Goal: Transaction & Acquisition: Purchase product/service

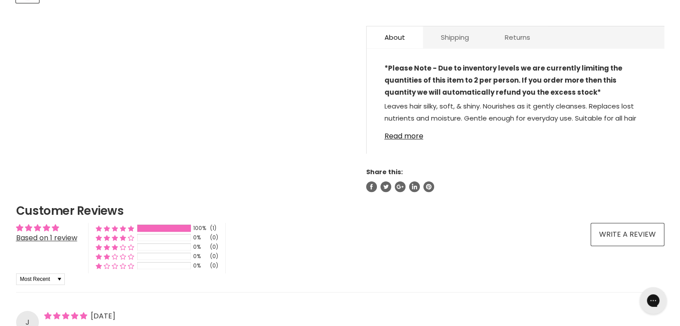
scroll to position [492, 0]
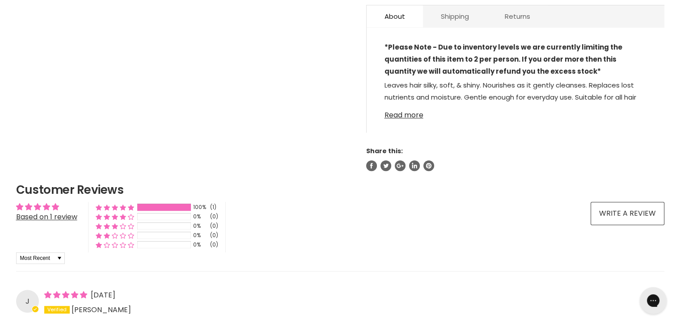
click at [414, 116] on link "Read more" at bounding box center [515, 112] width 262 height 13
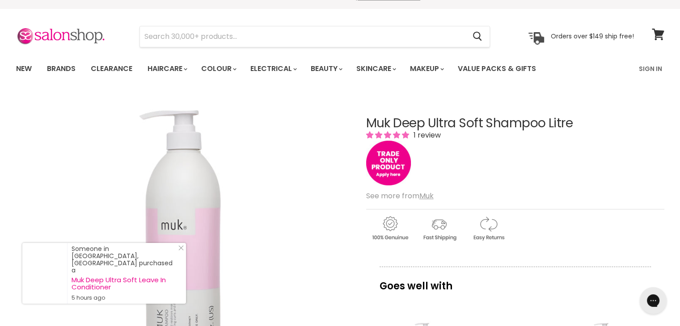
scroll to position [0, 0]
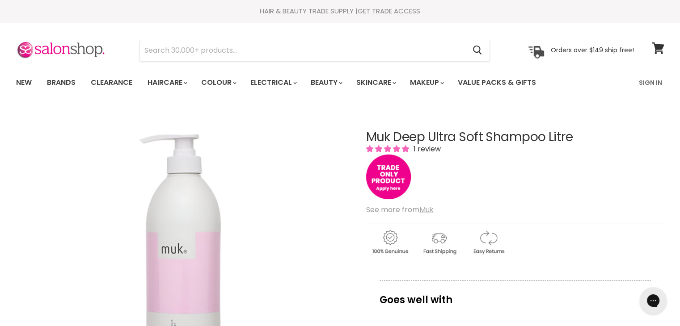
click at [424, 209] on u "Muk" at bounding box center [426, 210] width 14 height 10
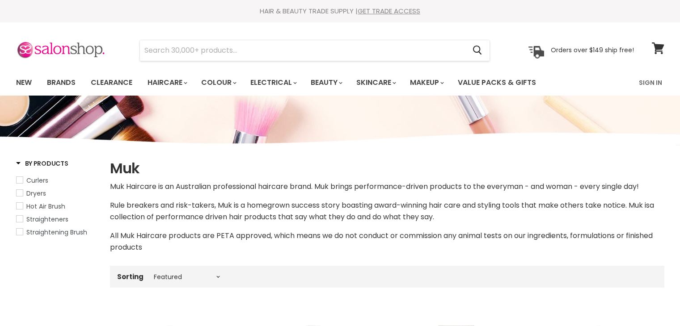
select select "manual"
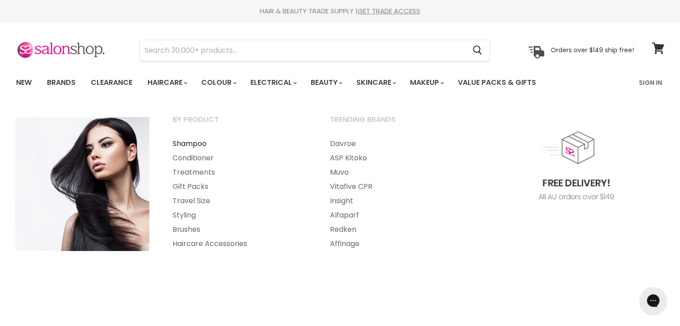
click at [190, 141] on link "Shampoo" at bounding box center [239, 144] width 156 height 14
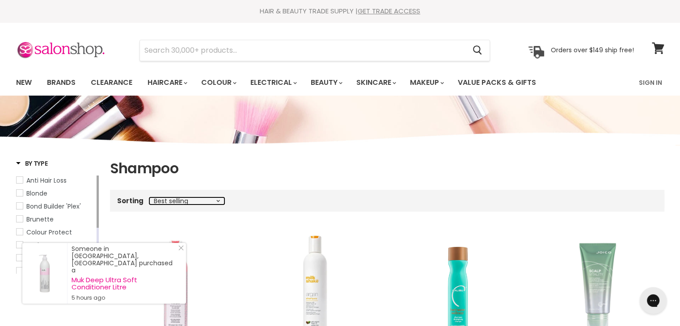
click at [217, 199] on select "Best selling Featured Price, low to high Price, high to low Alphabetically, A-Z…" at bounding box center [186, 201] width 75 height 7
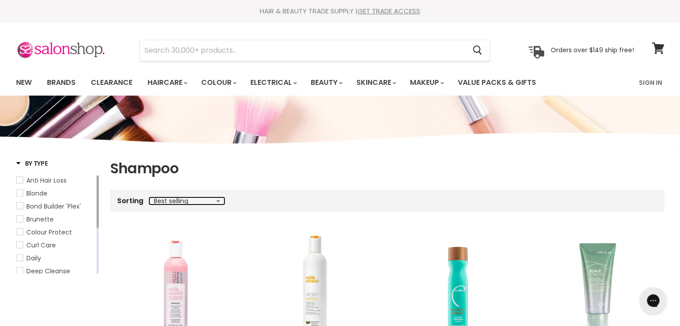
click at [149, 198] on select "Best selling Featured Price, low to high Price, high to low Alphabetically, A-Z…" at bounding box center [186, 201] width 75 height 7
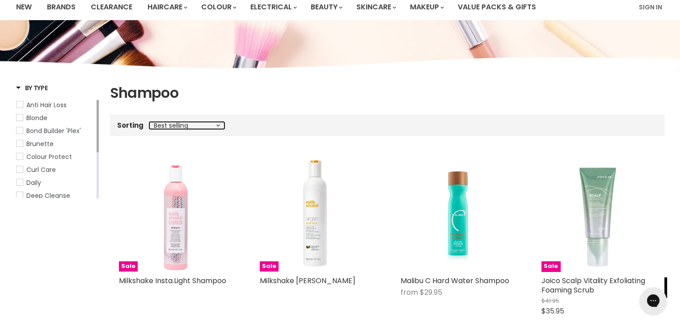
scroll to position [89, 0]
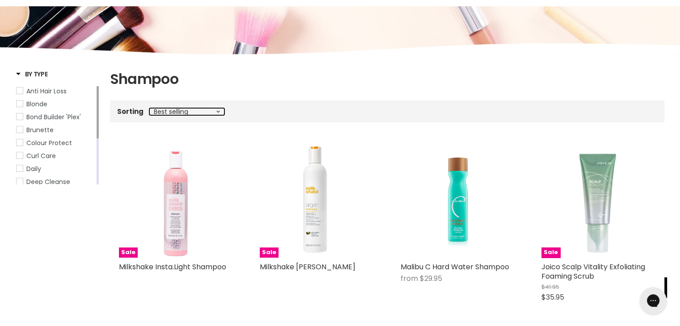
click at [222, 111] on select "Best selling Featured Price, low to high Price, high to low Alphabetically, A-Z…" at bounding box center [186, 111] width 75 height 7
select select "manual"
click at [149, 108] on select "Best selling Featured Price, low to high Price, high to low Alphabetically, A-Z…" at bounding box center [186, 111] width 75 height 7
select select "manual"
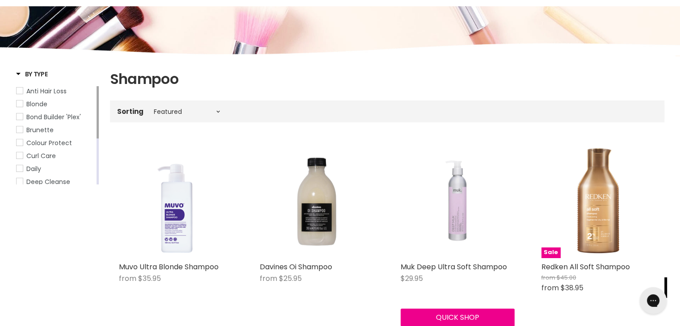
click at [460, 222] on img "Main content" at bounding box center [458, 201] width 114 height 114
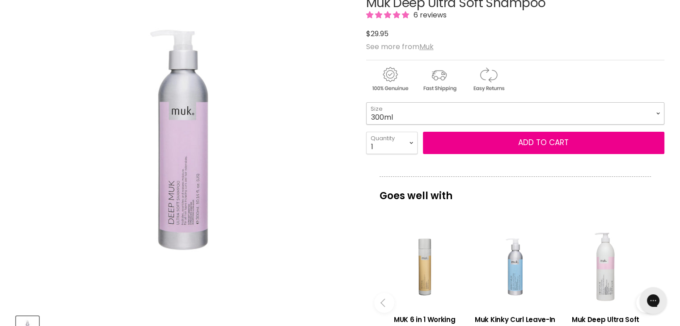
click at [656, 113] on select "300ml" at bounding box center [515, 113] width 298 height 22
click at [655, 113] on select "300ml" at bounding box center [515, 113] width 298 height 22
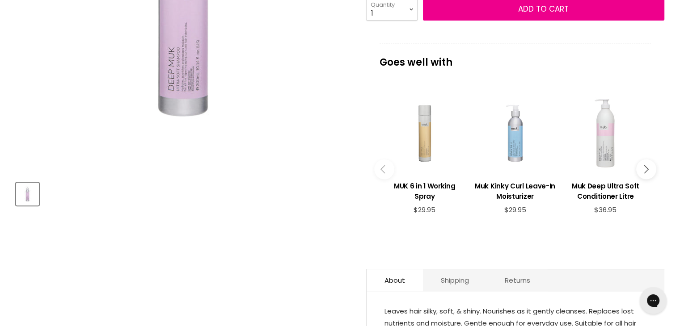
scroll to position [268, 0]
click at [604, 156] on div "Main content" at bounding box center [605, 133] width 81 height 81
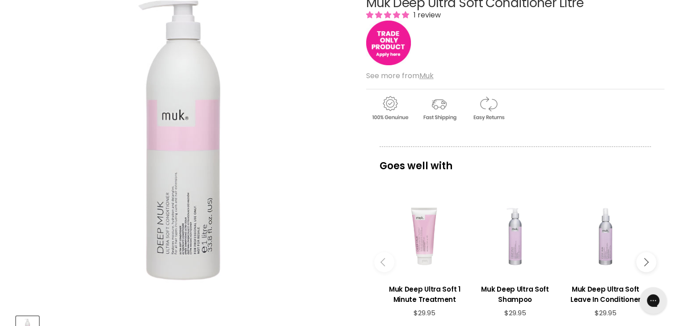
click at [388, 44] on img "Main content" at bounding box center [388, 43] width 45 height 45
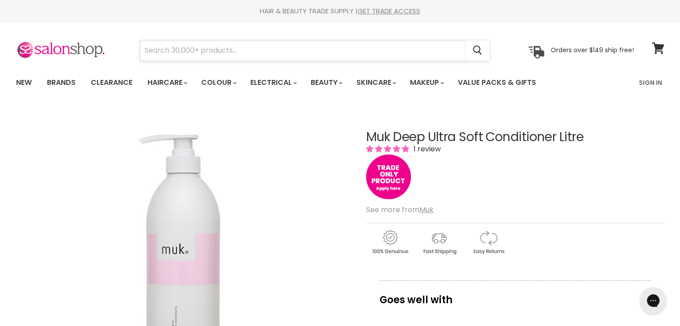
click at [172, 50] on input "Search" at bounding box center [303, 50] width 326 height 21
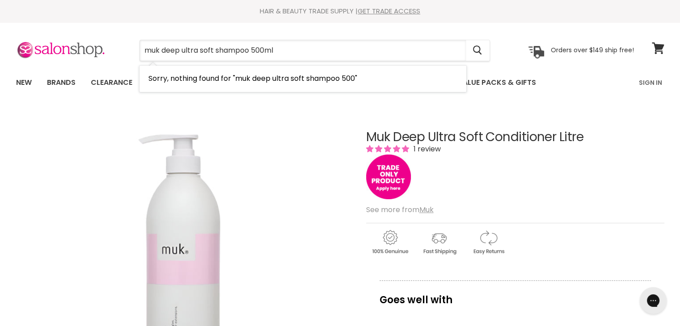
type input "muk deep ultra soft shampoo 500mls"
